Goal: Communication & Community: Share content

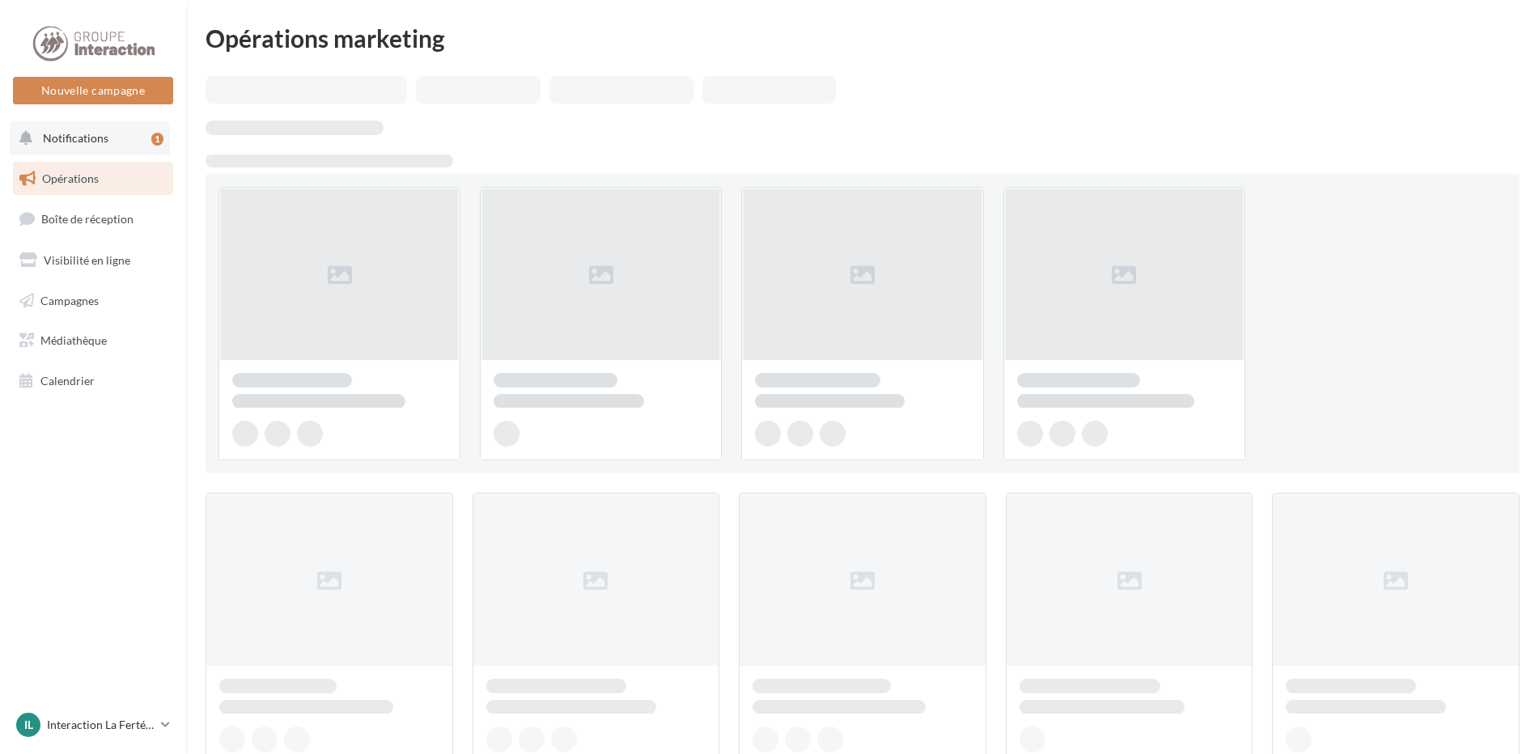
click at [126, 138] on button "Notifications 1" at bounding box center [90, 138] width 160 height 34
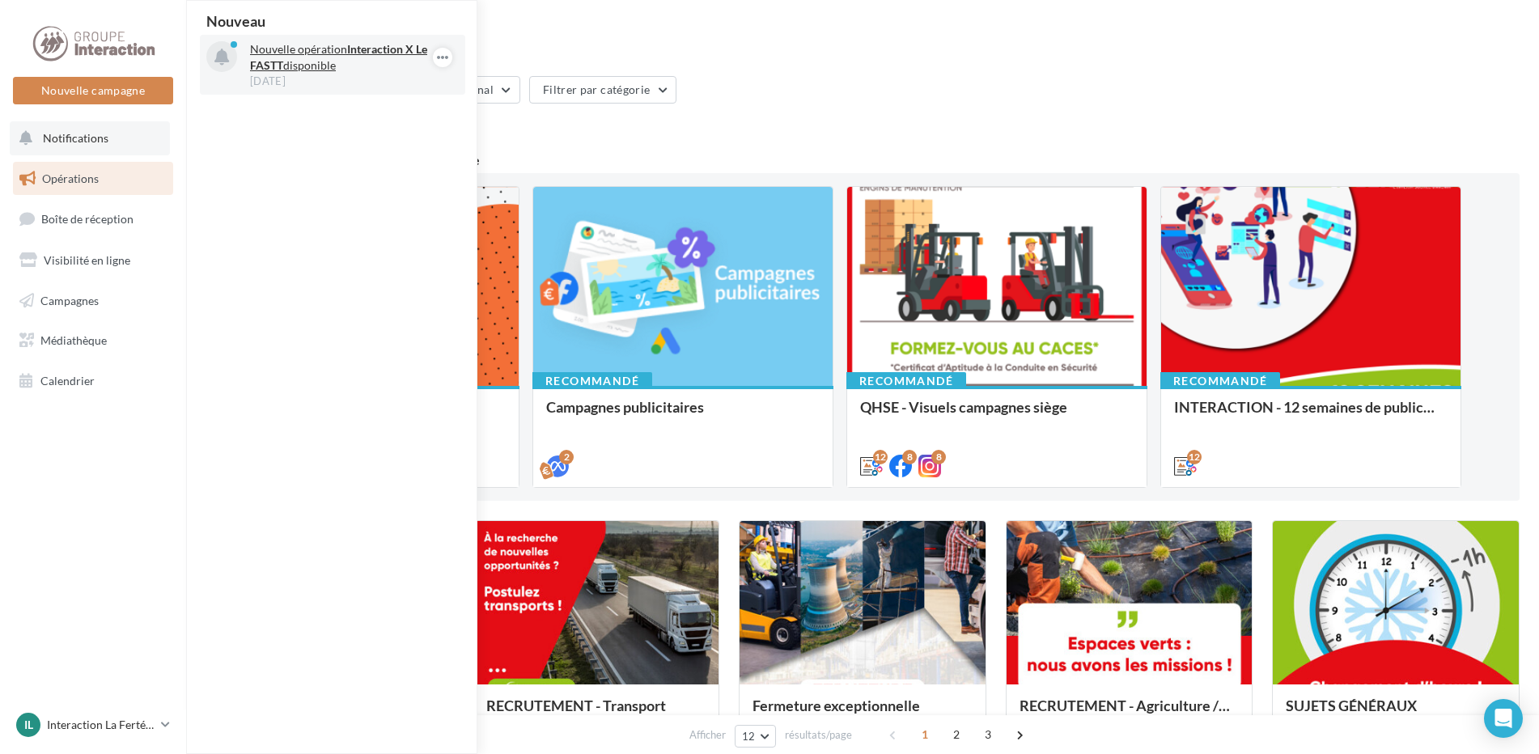
click at [325, 79] on div "30 sept." at bounding box center [344, 81] width 188 height 15
click at [368, 81] on div "30 sept." at bounding box center [344, 81] width 188 height 15
click at [361, 53] on strong "Interaction X Le FASTT" at bounding box center [338, 57] width 177 height 30
click at [125, 737] on link "IL Interaction La Ferté Bernard Interation-La-Ferte-Bernard" at bounding box center [93, 725] width 160 height 31
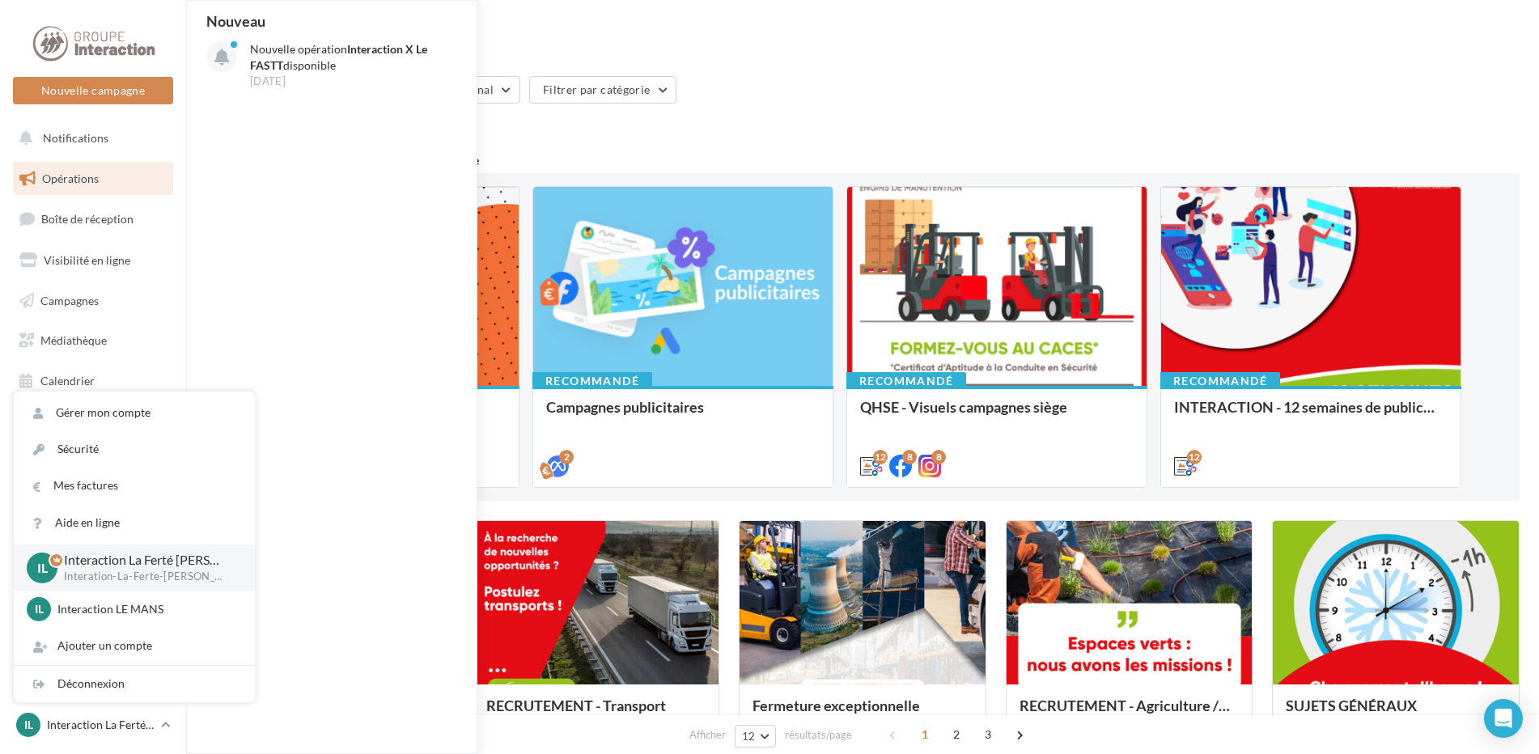
click at [137, 549] on div "IL Interaction La Ferté Bernard Interation-La-Ferte-Bernard" at bounding box center [134, 568] width 241 height 46
click at [299, 27] on div "Nouveau" at bounding box center [332, 21] width 265 height 15
click at [297, 64] on p "Nouvelle opération Interaction X Le FASTT disponible" at bounding box center [344, 57] width 188 height 32
click at [224, 57] on icon at bounding box center [221, 57] width 15 height 17
click at [442, 55] on icon "button" at bounding box center [442, 57] width 13 height 19
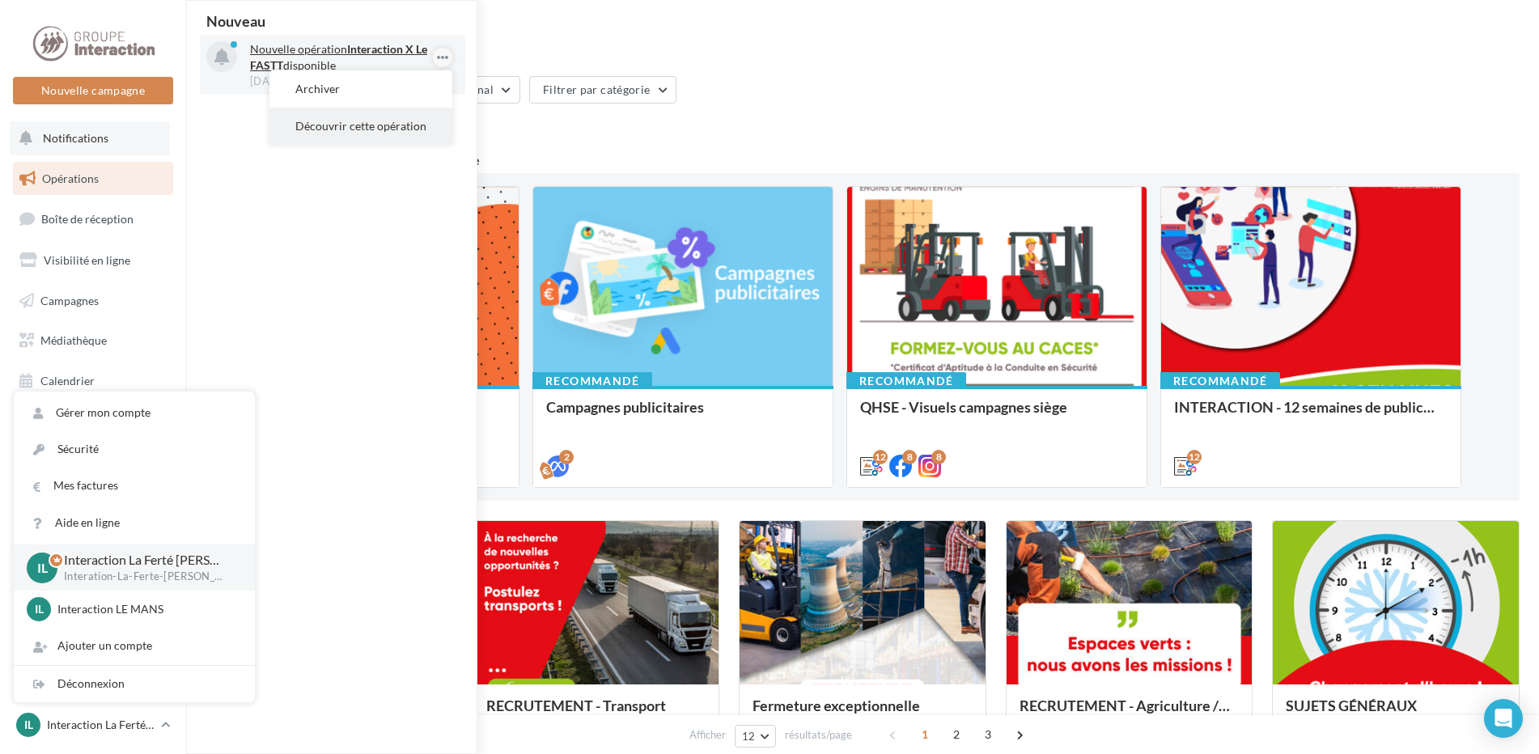
click at [349, 121] on button "Découvrir cette opération" at bounding box center [360, 126] width 183 height 37
click at [832, 102] on div "Filtrer par canal Filtrer par catégorie" at bounding box center [863, 93] width 1314 height 34
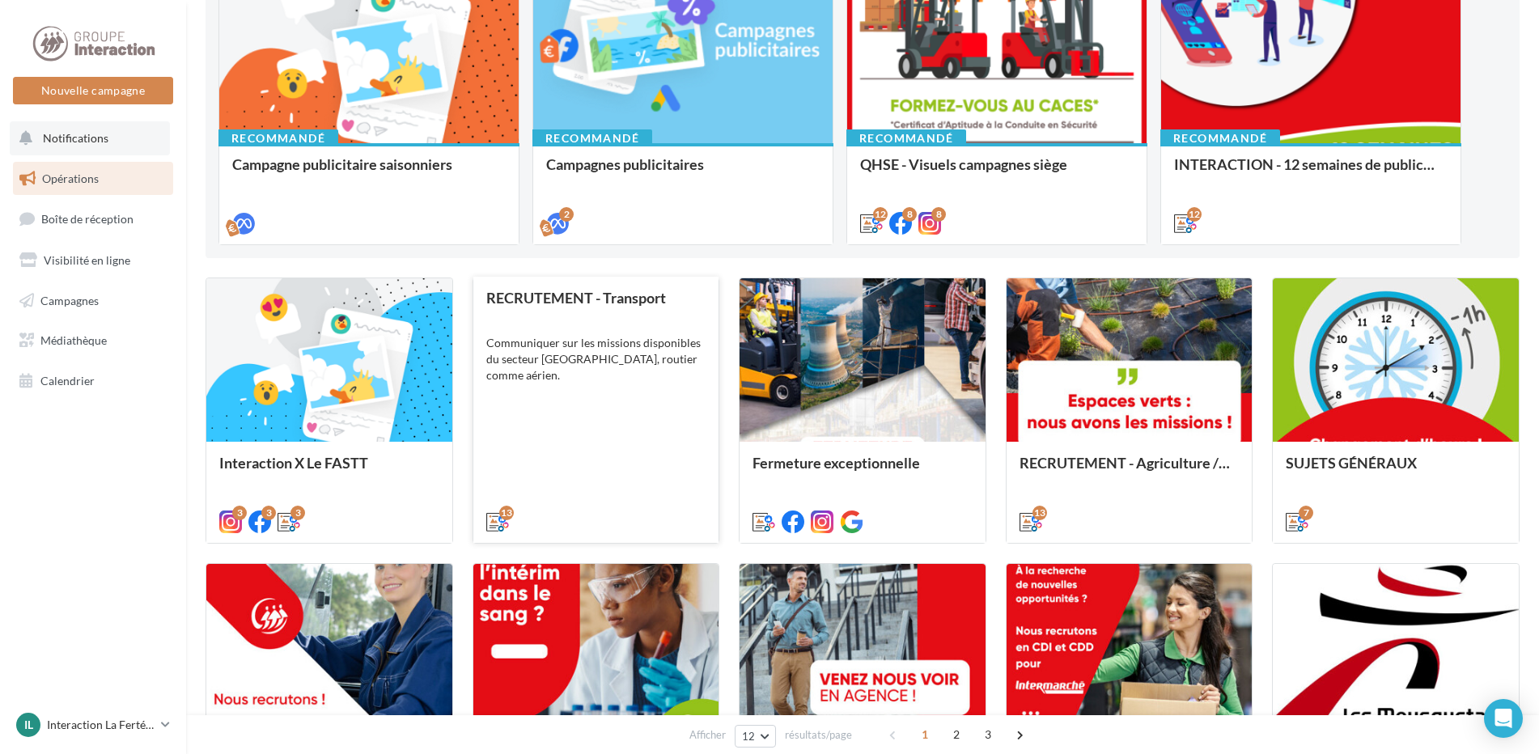
scroll to position [324, 0]
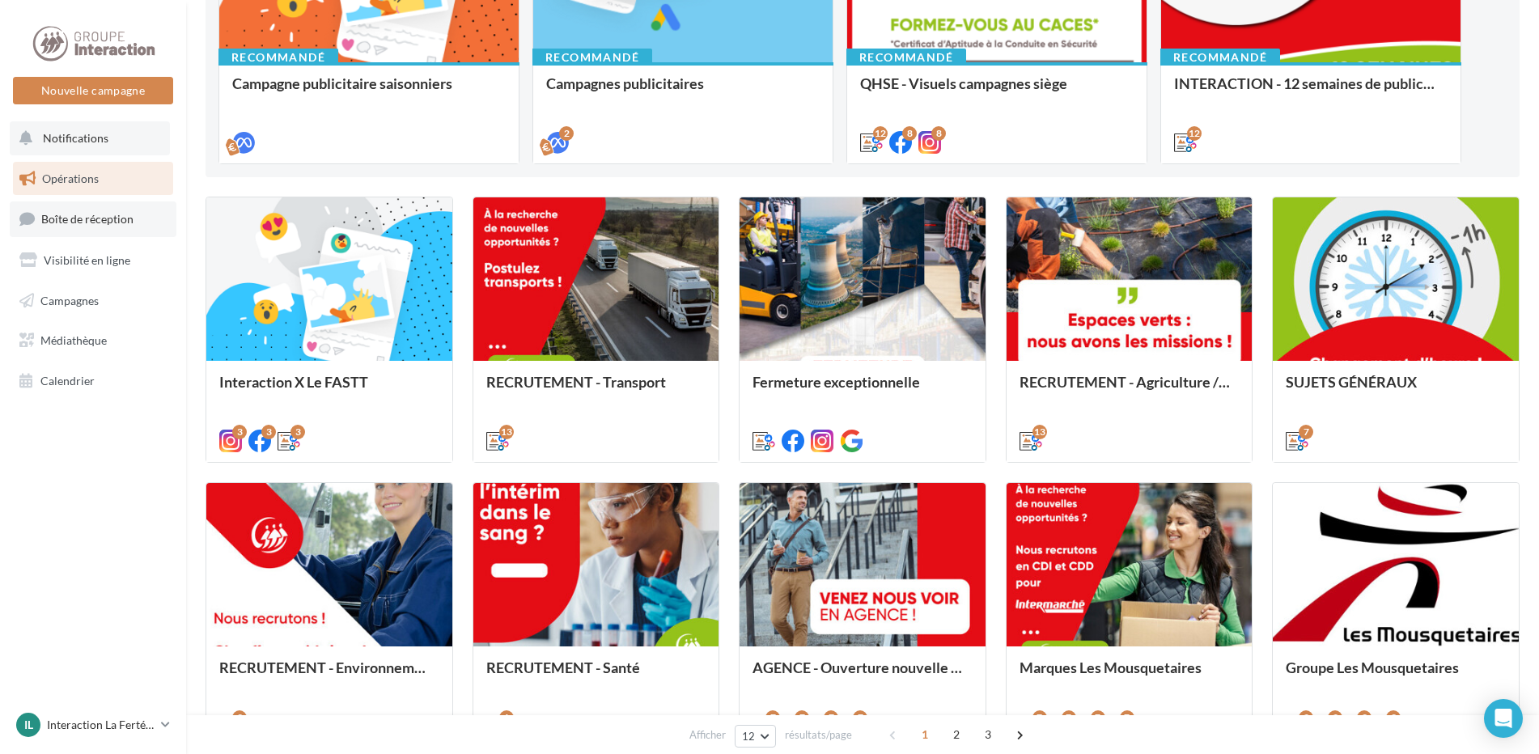
click at [78, 216] on span "Boîte de réception" at bounding box center [87, 219] width 92 height 14
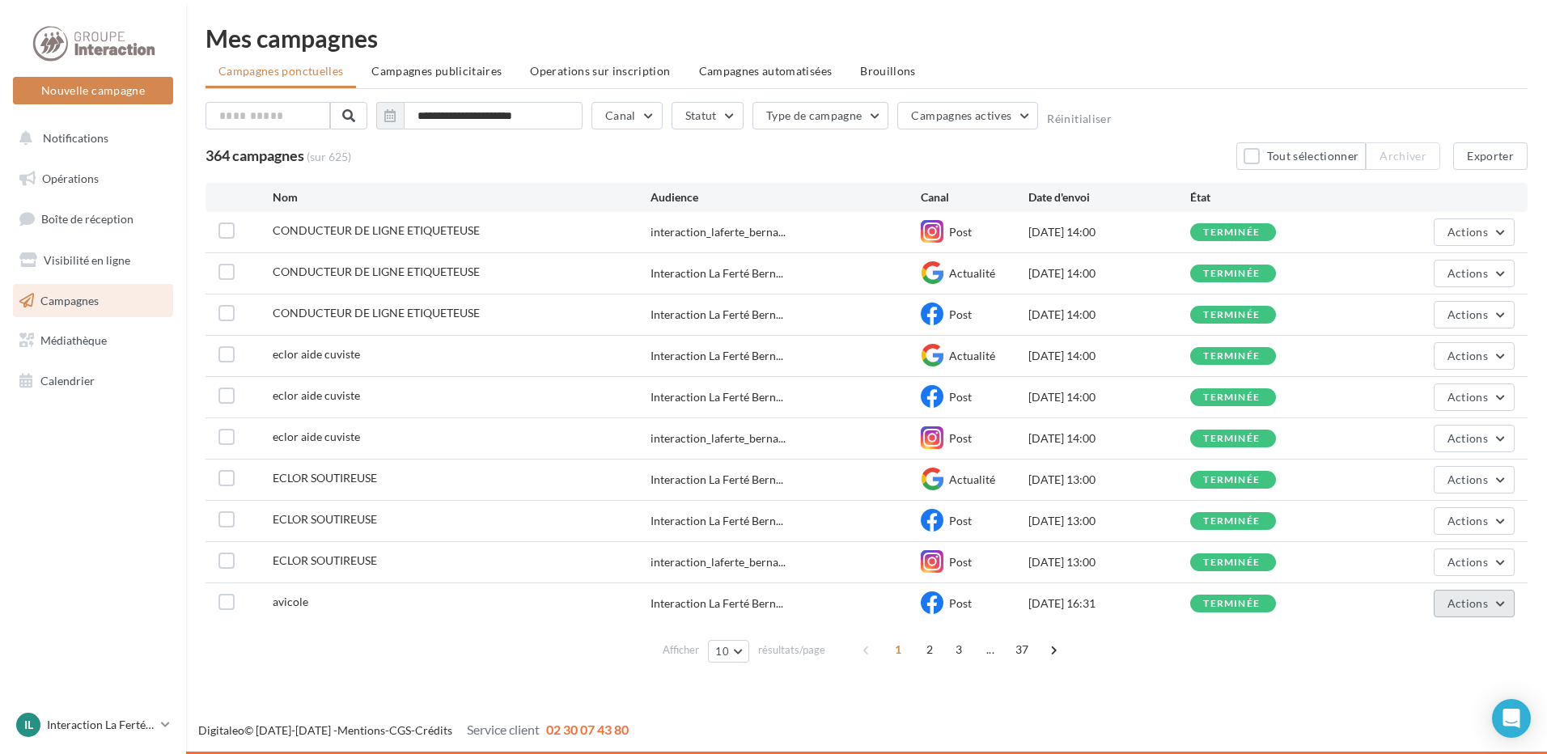
click at [1479, 607] on span "Actions" at bounding box center [1468, 603] width 40 height 14
click at [1453, 517] on button "Dupliquer" at bounding box center [1434, 524] width 162 height 42
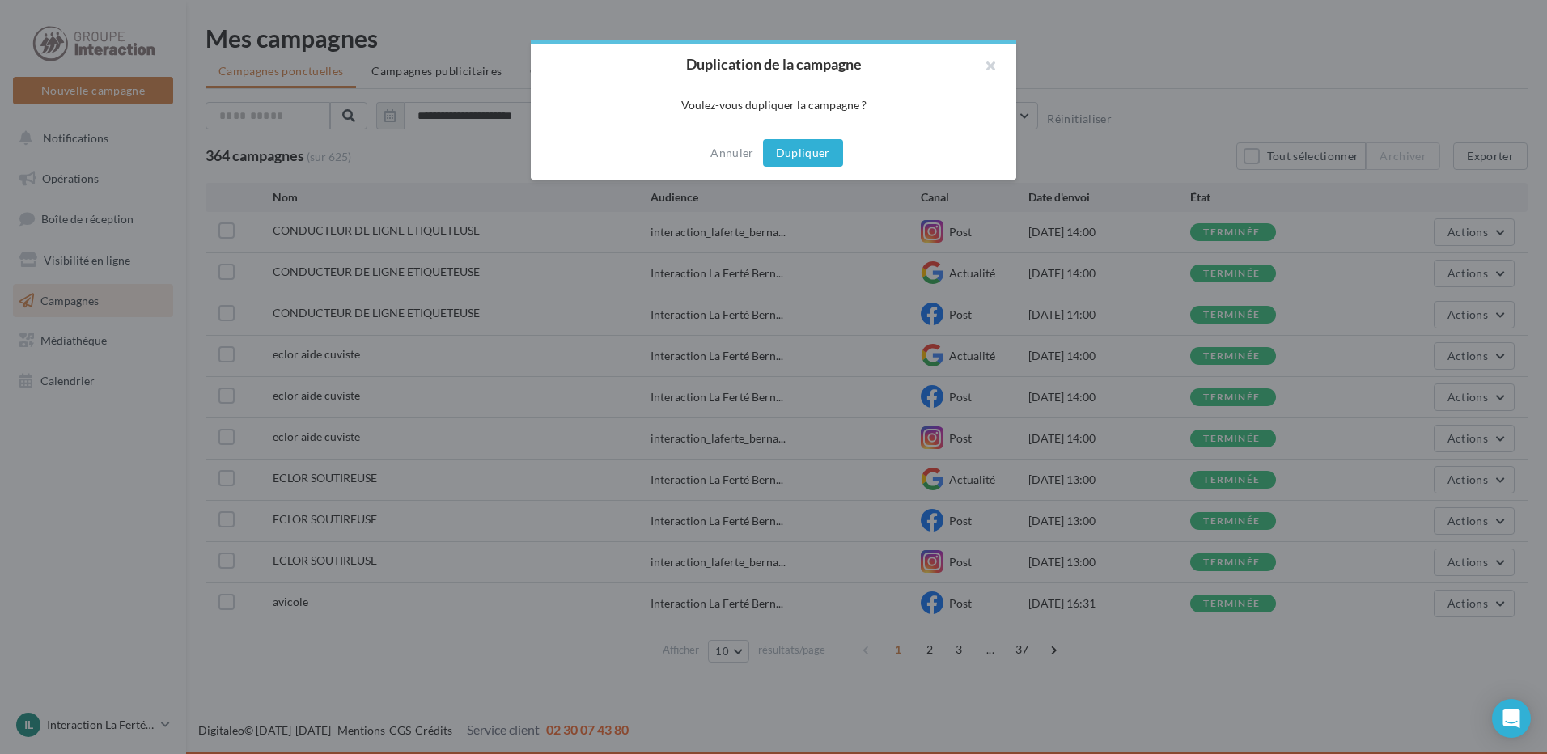
click at [798, 154] on button "Dupliquer" at bounding box center [803, 153] width 80 height 28
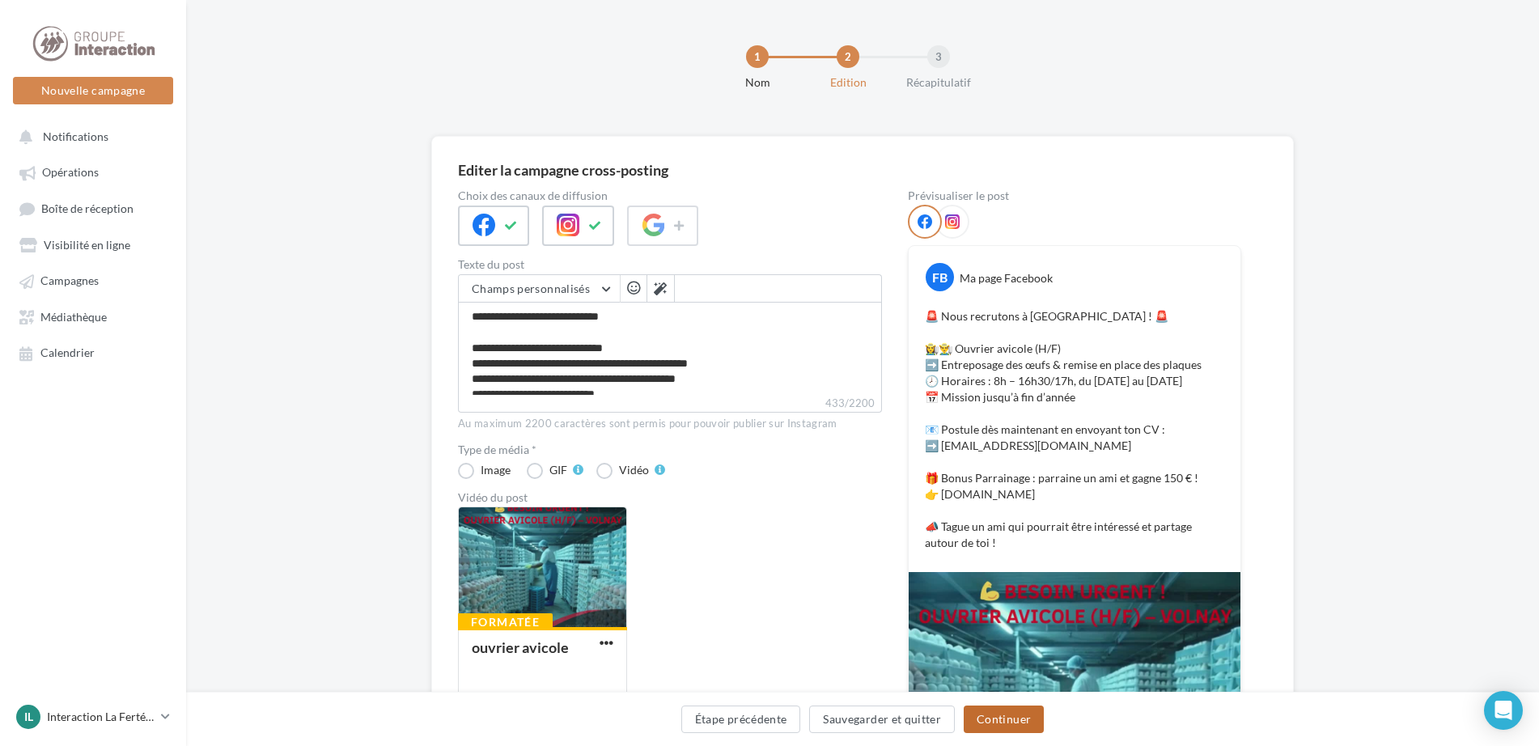
click at [1018, 728] on button "Continuer" at bounding box center [1004, 720] width 80 height 28
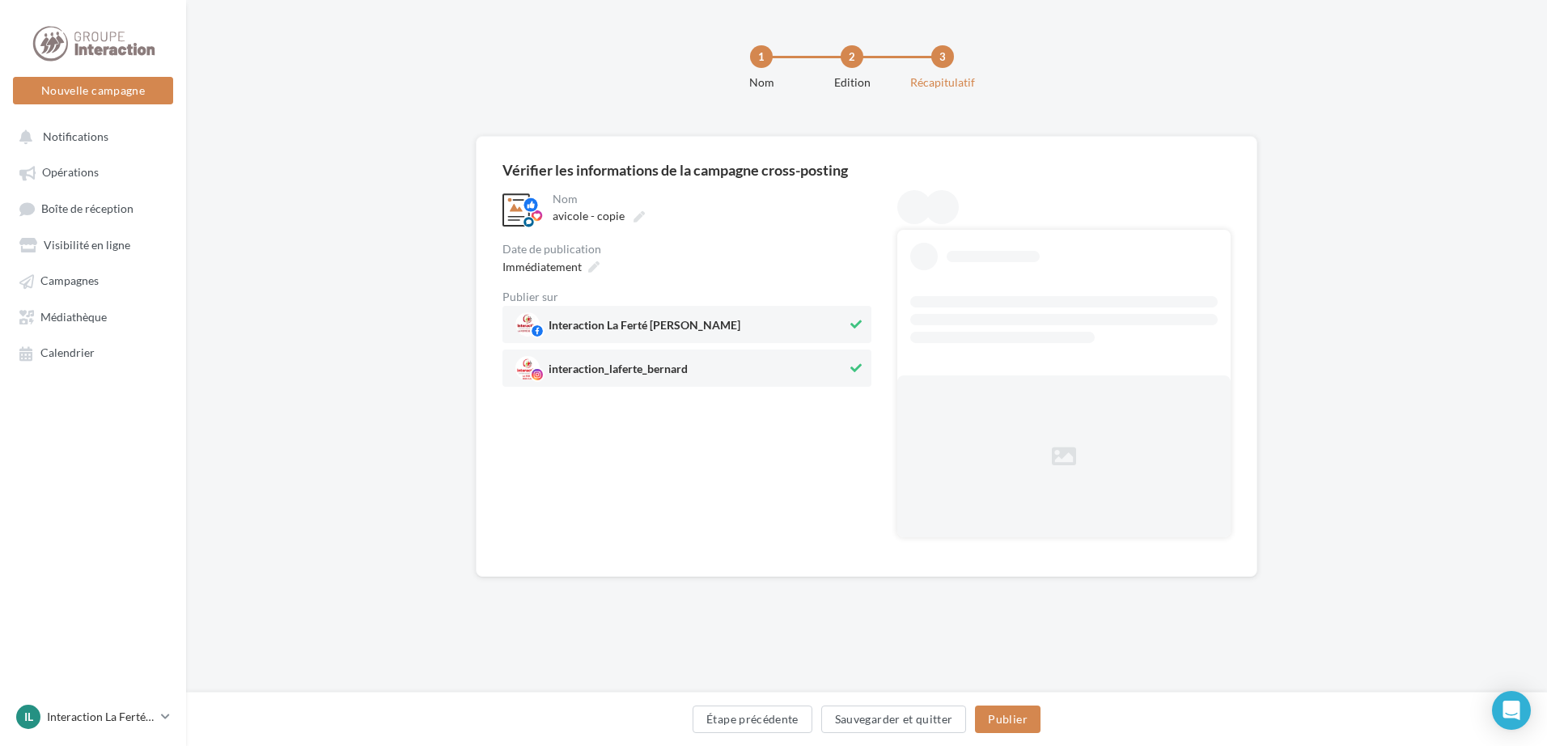
click at [1046, 723] on div "Étape précédente Sauvegarder et quitter Publier" at bounding box center [866, 723] width 1335 height 34
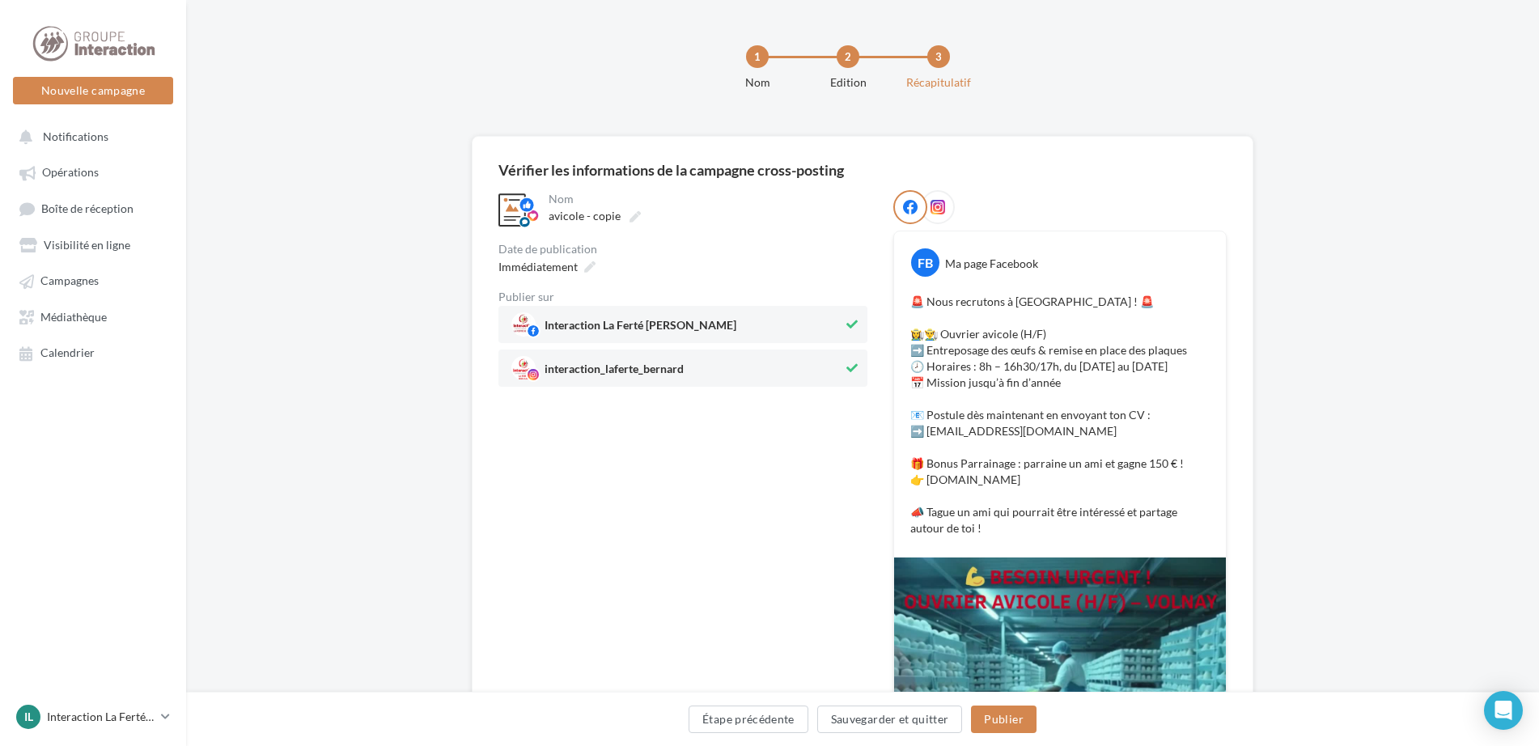
click at [1038, 719] on div "Étape précédente Sauvegarder et quitter Publier" at bounding box center [862, 723] width 1327 height 34
click at [1005, 719] on button "Publier" at bounding box center [1003, 720] width 65 height 28
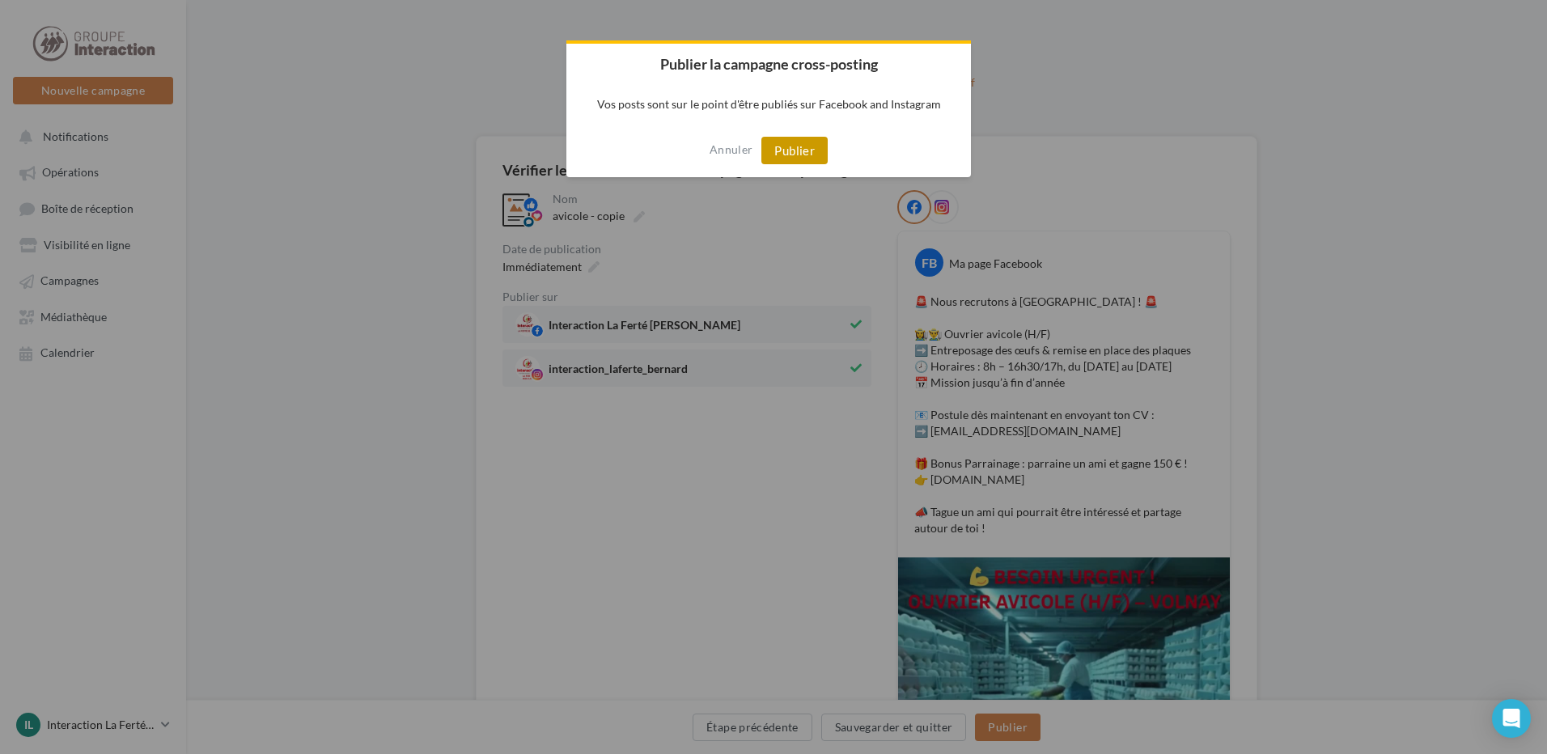
click at [813, 146] on button "Publier" at bounding box center [795, 151] width 66 height 28
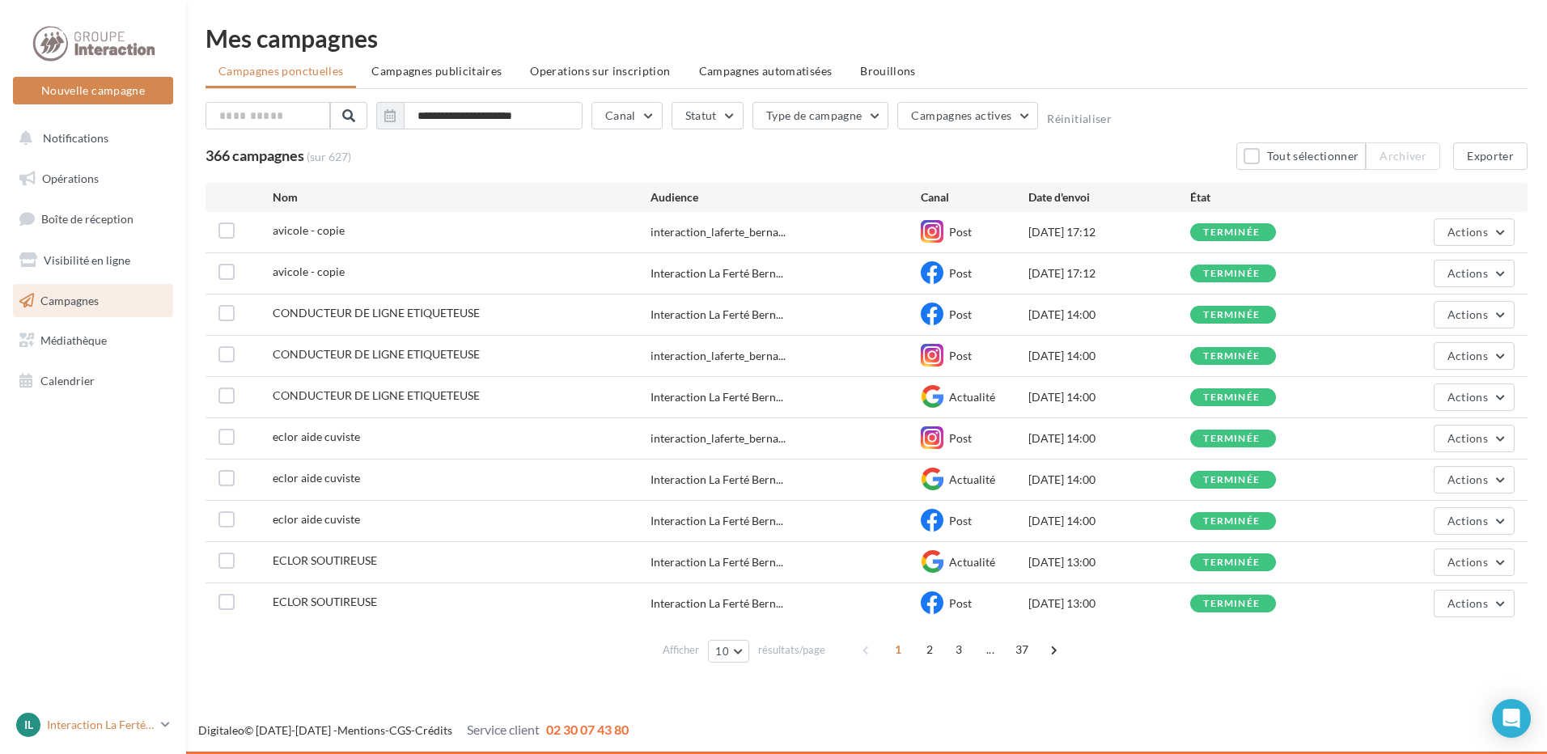
click at [146, 718] on p "Interaction La Ferté [PERSON_NAME]" at bounding box center [101, 725] width 108 height 16
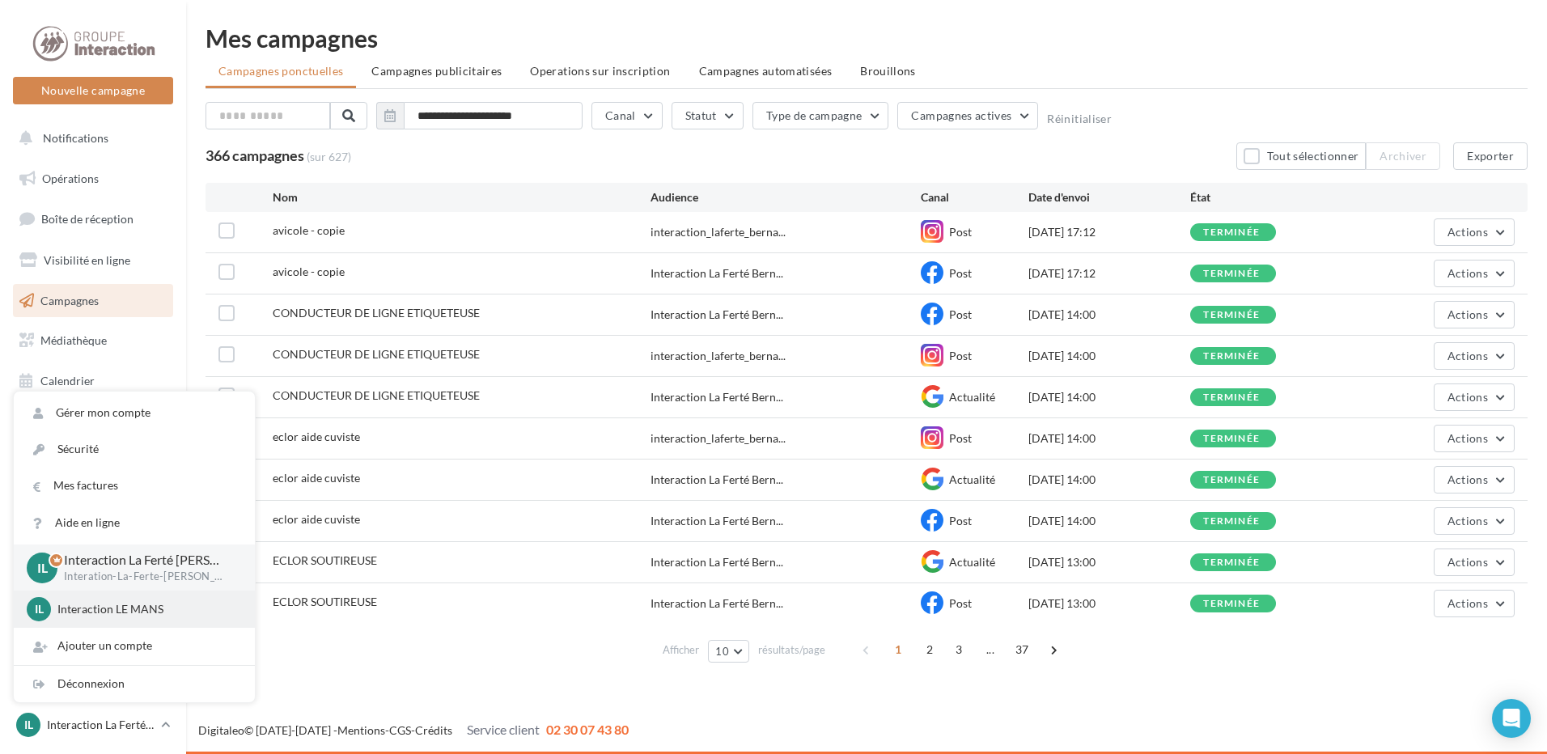
click at [137, 596] on div "IL Interaction LE MANS interaction-le-mans" at bounding box center [134, 609] width 241 height 37
click at [154, 617] on p "Interaction LE MANS" at bounding box center [146, 609] width 178 height 16
